Goal: Task Accomplishment & Management: Manage account settings

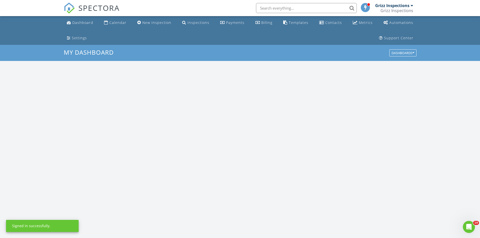
scroll to position [467, 488]
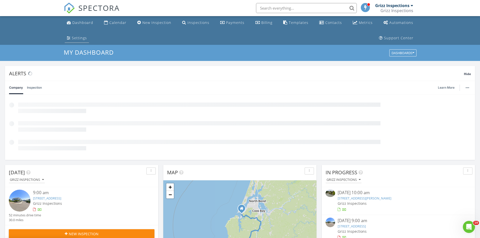
click at [87, 36] on div "Settings" at bounding box center [79, 38] width 15 height 5
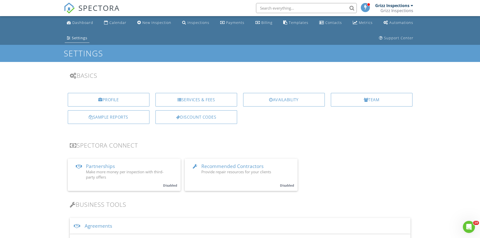
click at [297, 7] on input "text" at bounding box center [306, 8] width 101 height 10
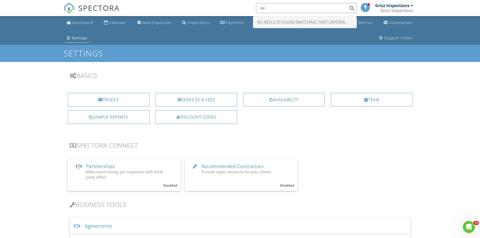
type input "m"
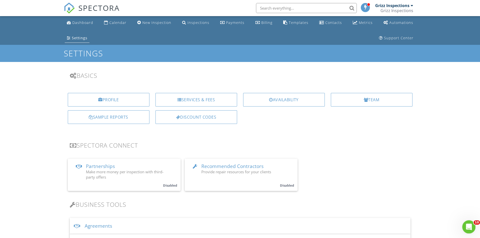
click at [462, 228] on div "Open Intercom Messenger" at bounding box center [468, 226] width 17 height 17
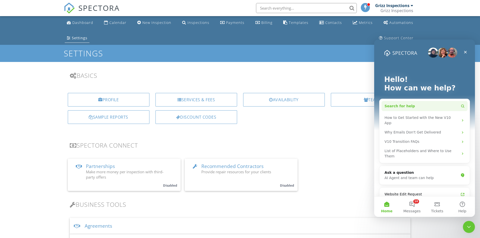
click at [404, 105] on span "Search for help" at bounding box center [400, 106] width 31 height 5
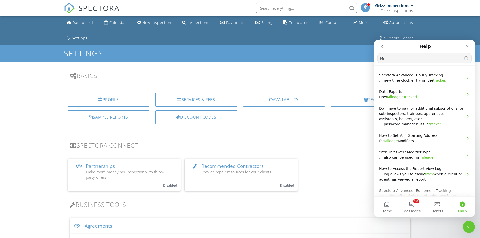
type input "M"
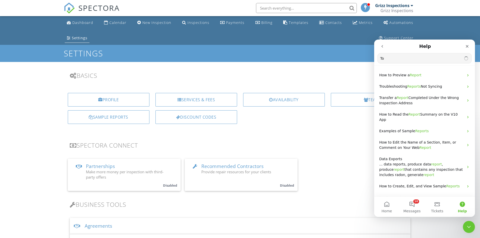
type input "T"
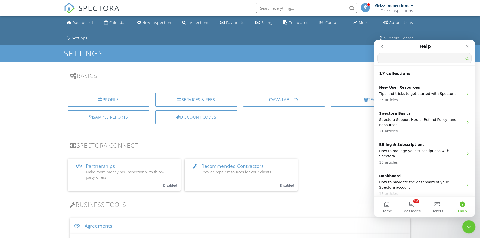
click at [468, 227] on icon "Close Intercom Messenger" at bounding box center [469, 226] width 6 height 6
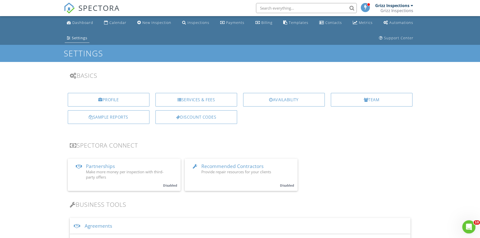
click at [468, 227] on icon "Open Intercom Messenger" at bounding box center [469, 226] width 8 height 8
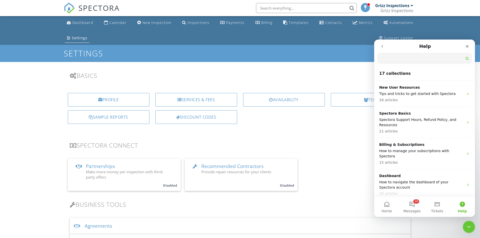
click at [382, 46] on icon "go back" at bounding box center [383, 46] width 2 height 3
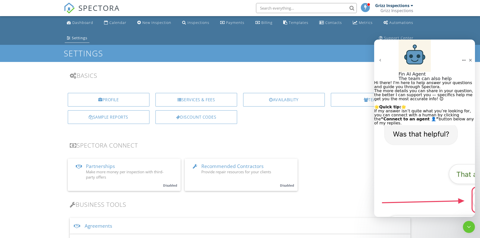
type textarea "Is there a way to pull the total milage for a specific period with Spectora"
click at [323, 36] on div "Dashboard Calendar New Inspection Inspections Payments Billing Templates Contac…" at bounding box center [240, 30] width 353 height 29
type textarea "how do I pull my milage if I dont have advaced"
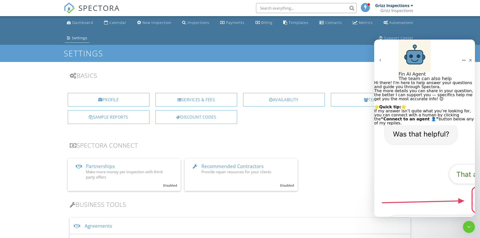
type textarea "How do I actually find and get these numbers"
click at [412, 6] on div at bounding box center [412, 6] width 3 height 4
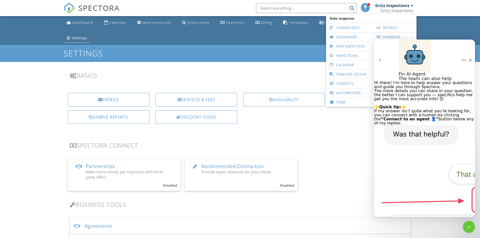
scroll to position [404, 0]
click at [469, 229] on icon "Close Intercom Messenger" at bounding box center [469, 226] width 6 height 6
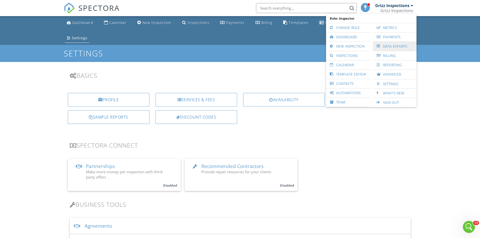
click at [390, 47] on link "Data Exports" at bounding box center [395, 46] width 39 height 9
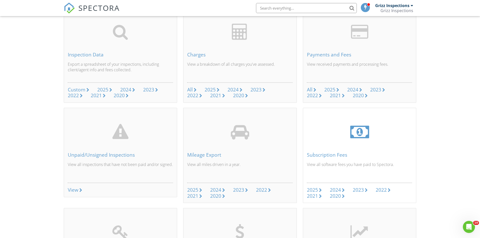
scroll to position [76, 0]
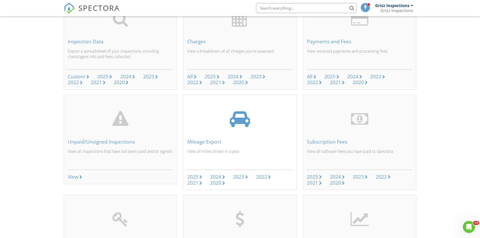
click at [240, 178] on div "2023" at bounding box center [238, 177] width 11 height 7
click at [216, 177] on div "2024" at bounding box center [215, 177] width 11 height 7
click at [201, 142] on div "Mileage Export" at bounding box center [240, 142] width 106 height 6
click at [239, 122] on div at bounding box center [240, 119] width 20 height 18
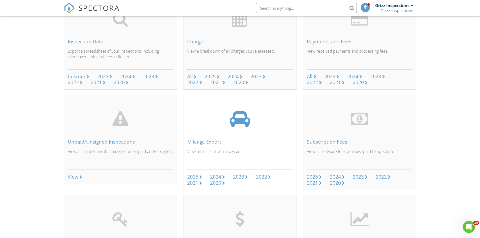
click at [239, 122] on div at bounding box center [240, 119] width 20 height 18
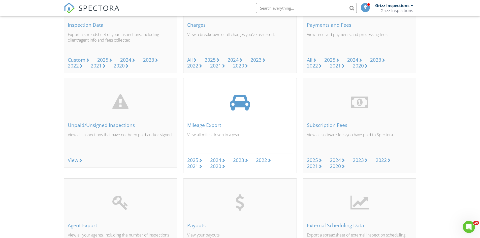
scroll to position [101, 0]
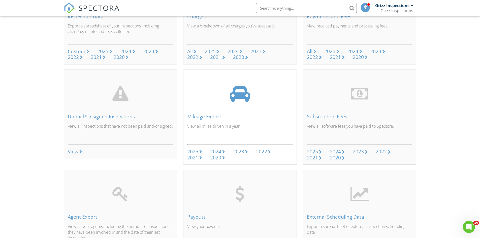
click at [217, 151] on div "2024" at bounding box center [215, 151] width 11 height 7
click at [470, 226] on icon "Open Intercom Messenger" at bounding box center [469, 226] width 8 height 8
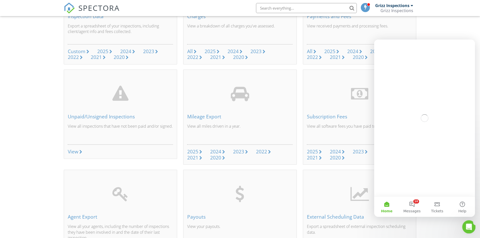
scroll to position [0, 0]
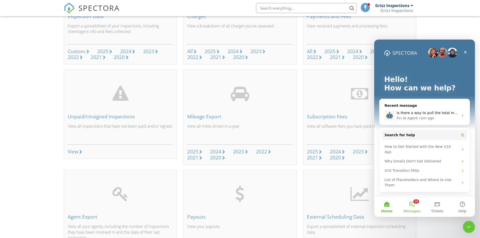
click at [413, 205] on button "10 Messages" at bounding box center [412, 207] width 25 height 20
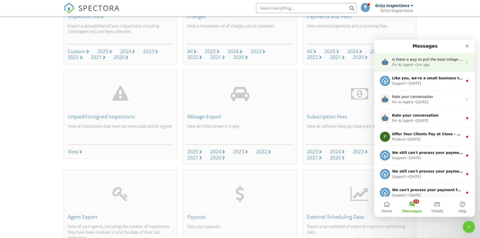
click at [400, 58] on span "Is there a way to pull the total milage for a specific period with Spectora" at bounding box center [456, 60] width 128 height 4
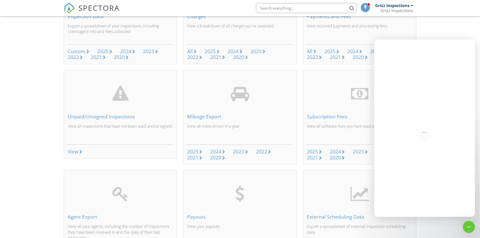
scroll to position [428, 0]
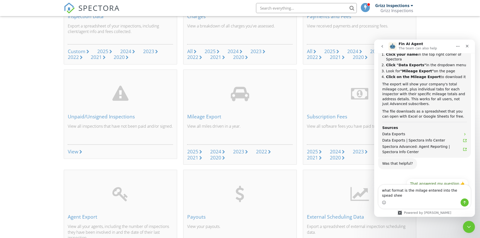
type textarea "what format is the milage entered into the spead sheet"
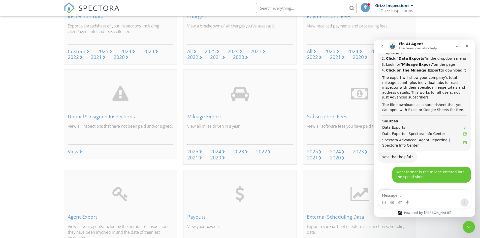
scroll to position [434, 0]
click at [190, 51] on div "All" at bounding box center [190, 51] width 6 height 7
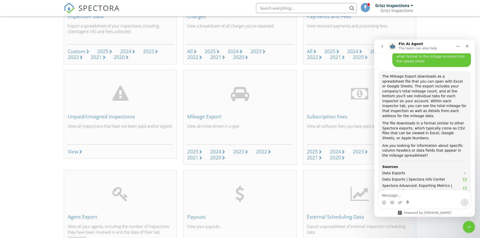
scroll to position [551, 0]
click at [244, 94] on div at bounding box center [240, 94] width 20 height 18
click at [218, 153] on div "2024" at bounding box center [215, 151] width 11 height 7
click at [468, 45] on icon "Close" at bounding box center [468, 46] width 4 height 4
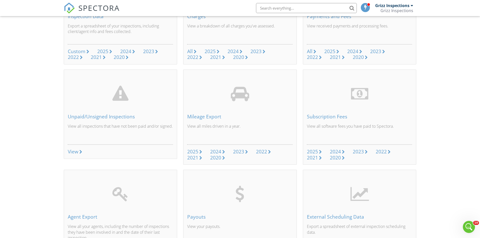
scroll to position [573, 0]
click at [359, 152] on div "2023" at bounding box center [358, 151] width 11 height 7
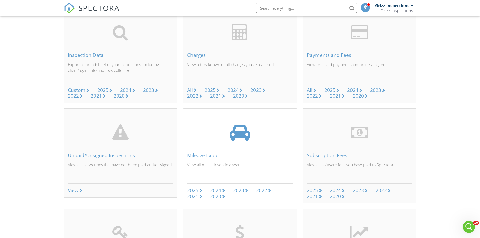
scroll to position [50, 0]
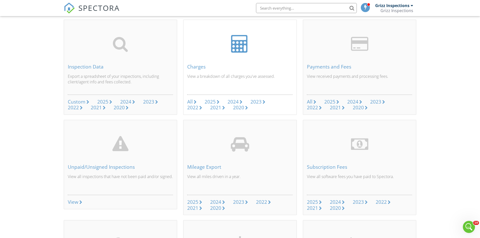
click at [237, 101] on div "2024" at bounding box center [233, 101] width 11 height 7
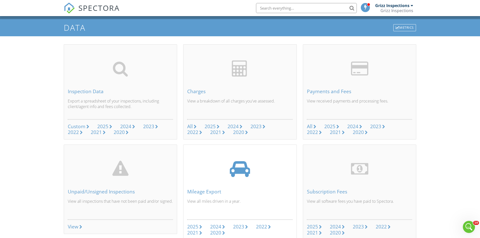
scroll to position [25, 0]
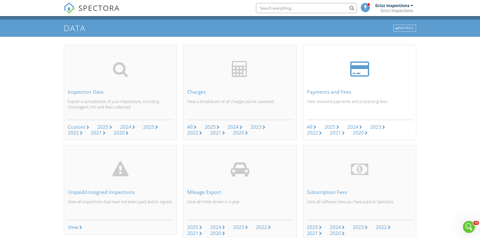
click at [357, 128] on div "2024" at bounding box center [353, 127] width 11 height 7
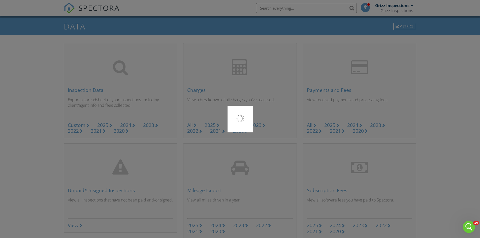
scroll to position [0, 0]
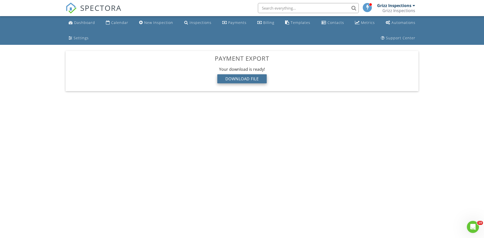
click at [247, 78] on div "Download File" at bounding box center [242, 78] width 50 height 9
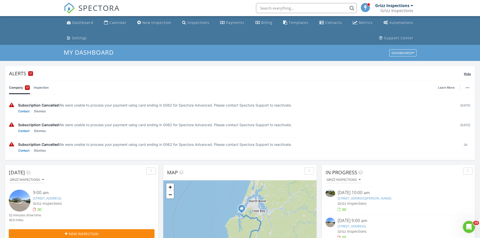
scroll to position [3, 3]
click at [469, 74] on span "Hide" at bounding box center [467, 74] width 7 height 4
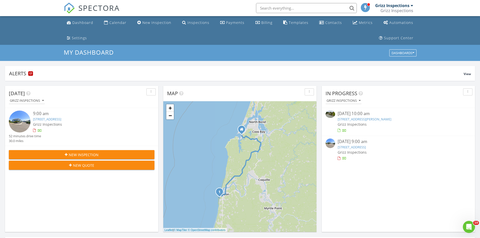
click at [353, 121] on link "[STREET_ADDRESS][PERSON_NAME]" at bounding box center [365, 119] width 54 height 5
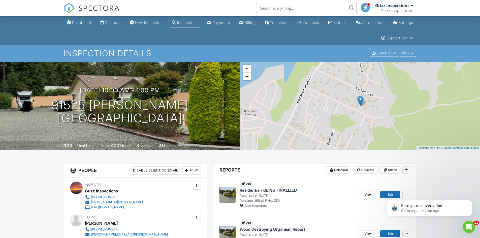
click at [412, 6] on div at bounding box center [412, 6] width 3 height 4
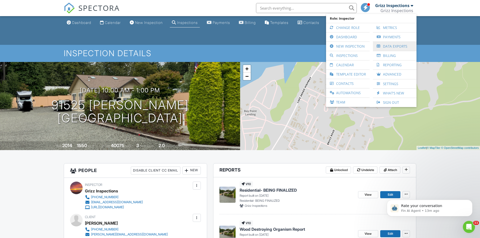
click at [394, 45] on link "Data Exports" at bounding box center [395, 46] width 39 height 9
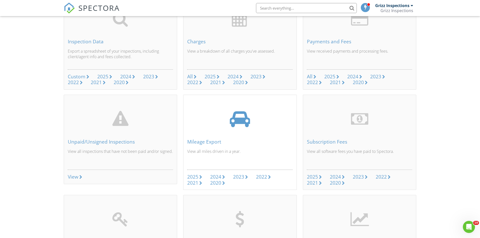
click at [239, 178] on div "2023" at bounding box center [238, 177] width 11 height 7
click at [354, 75] on div "2024" at bounding box center [353, 76] width 11 height 7
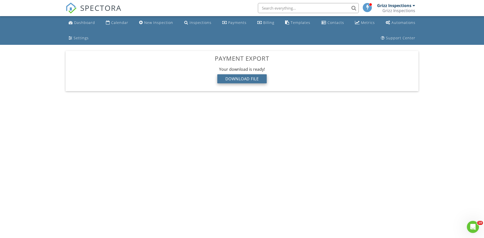
click at [252, 80] on div "Download File" at bounding box center [242, 78] width 50 height 9
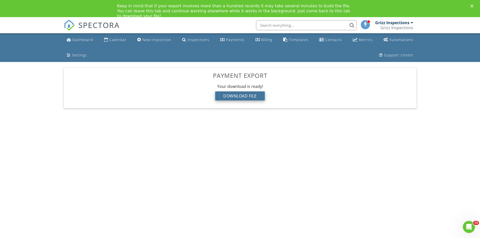
click at [244, 97] on div "Download File" at bounding box center [240, 96] width 50 height 9
click at [411, 23] on div at bounding box center [412, 23] width 3 height 4
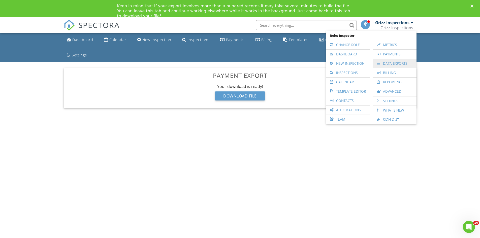
click at [395, 62] on link "Data Exports" at bounding box center [395, 63] width 39 height 9
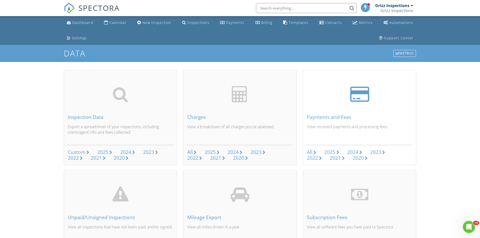
click at [378, 151] on div "2023" at bounding box center [375, 152] width 11 height 7
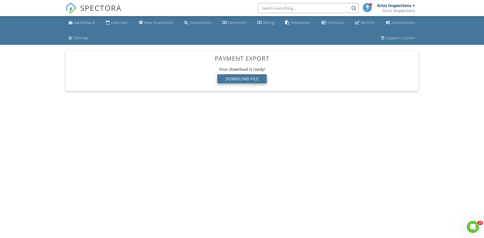
click at [246, 80] on div "Download File" at bounding box center [242, 78] width 50 height 9
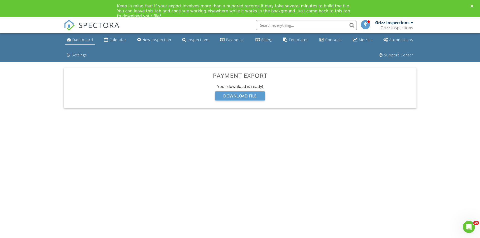
click at [80, 39] on div "Dashboard" at bounding box center [82, 39] width 21 height 5
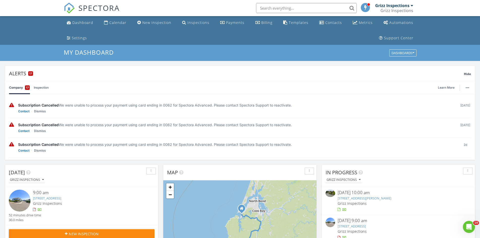
click at [360, 199] on link "[STREET_ADDRESS][PERSON_NAME]" at bounding box center [365, 198] width 54 height 5
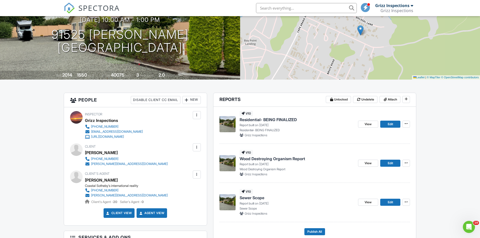
scroll to position [101, 0]
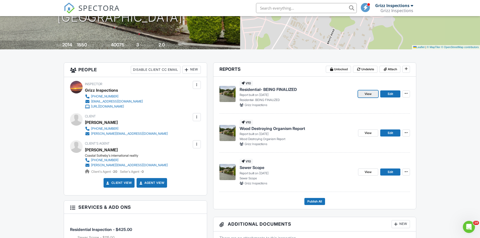
click at [366, 95] on span "View" at bounding box center [368, 94] width 7 height 5
